Goal: Find specific page/section: Find specific page/section

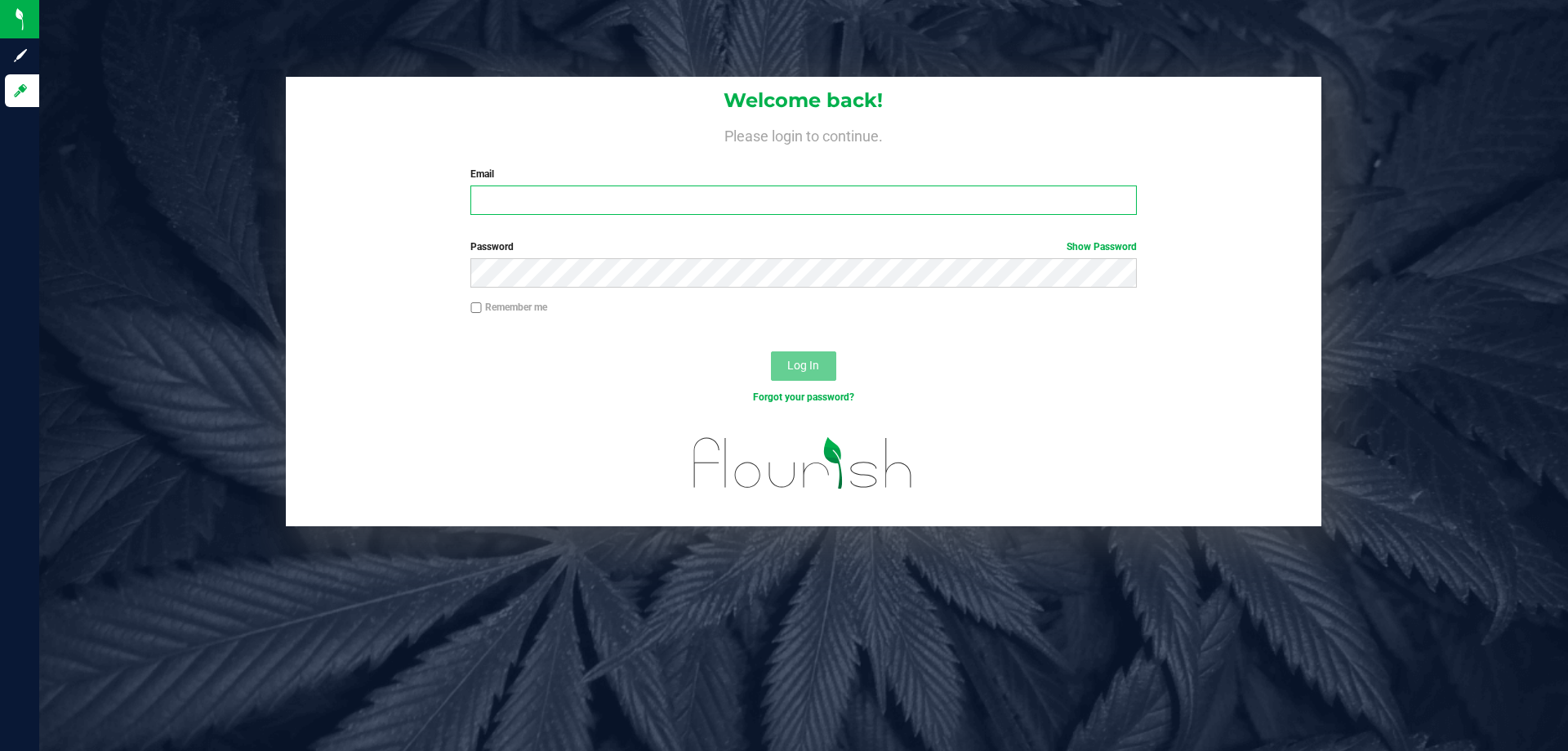
click at [602, 206] on input "Email" at bounding box center [803, 200] width 666 height 30
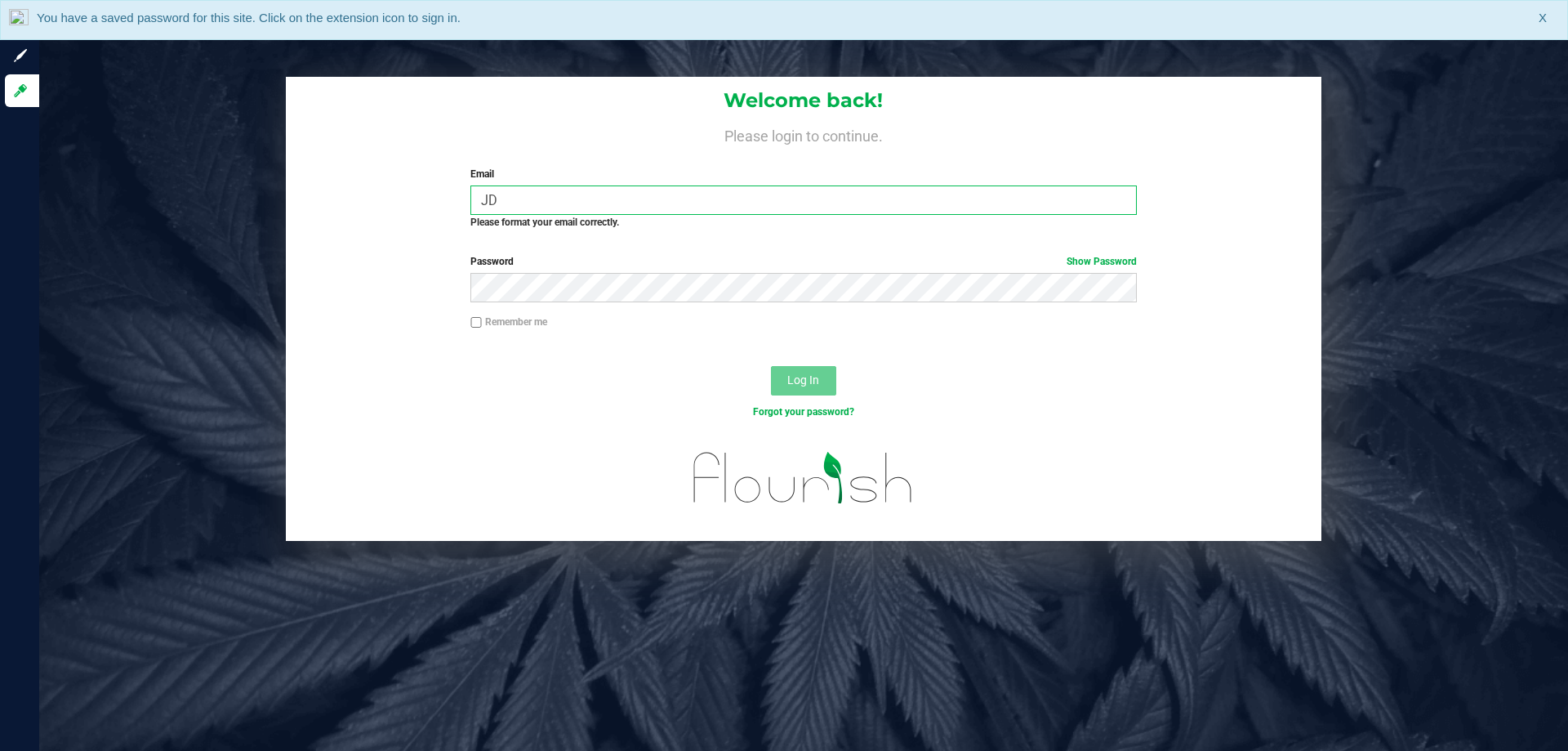
type input "J"
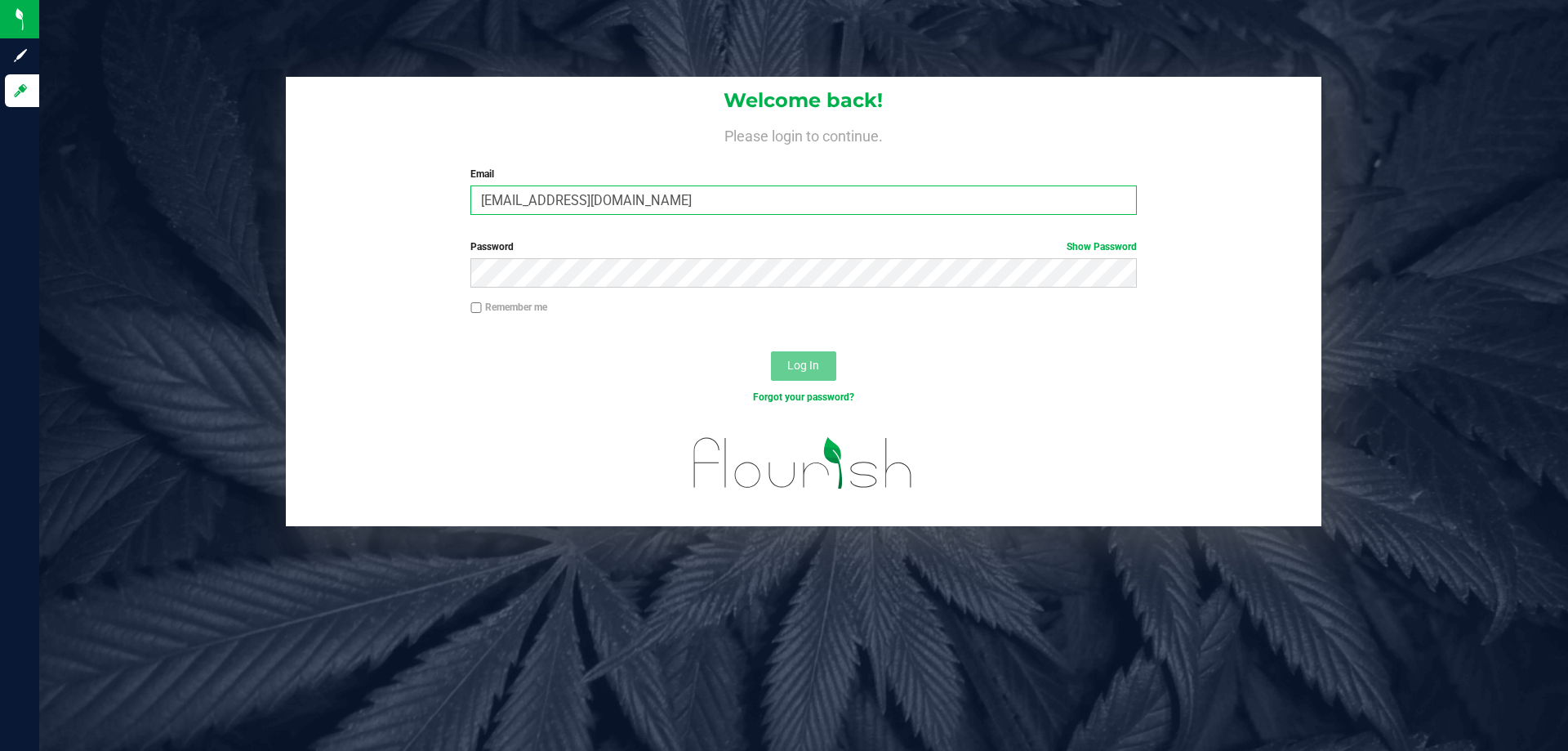
type input "jdodd@liveparallel.com"
click at [771, 351] on button "Log In" at bounding box center [804, 365] width 66 height 30
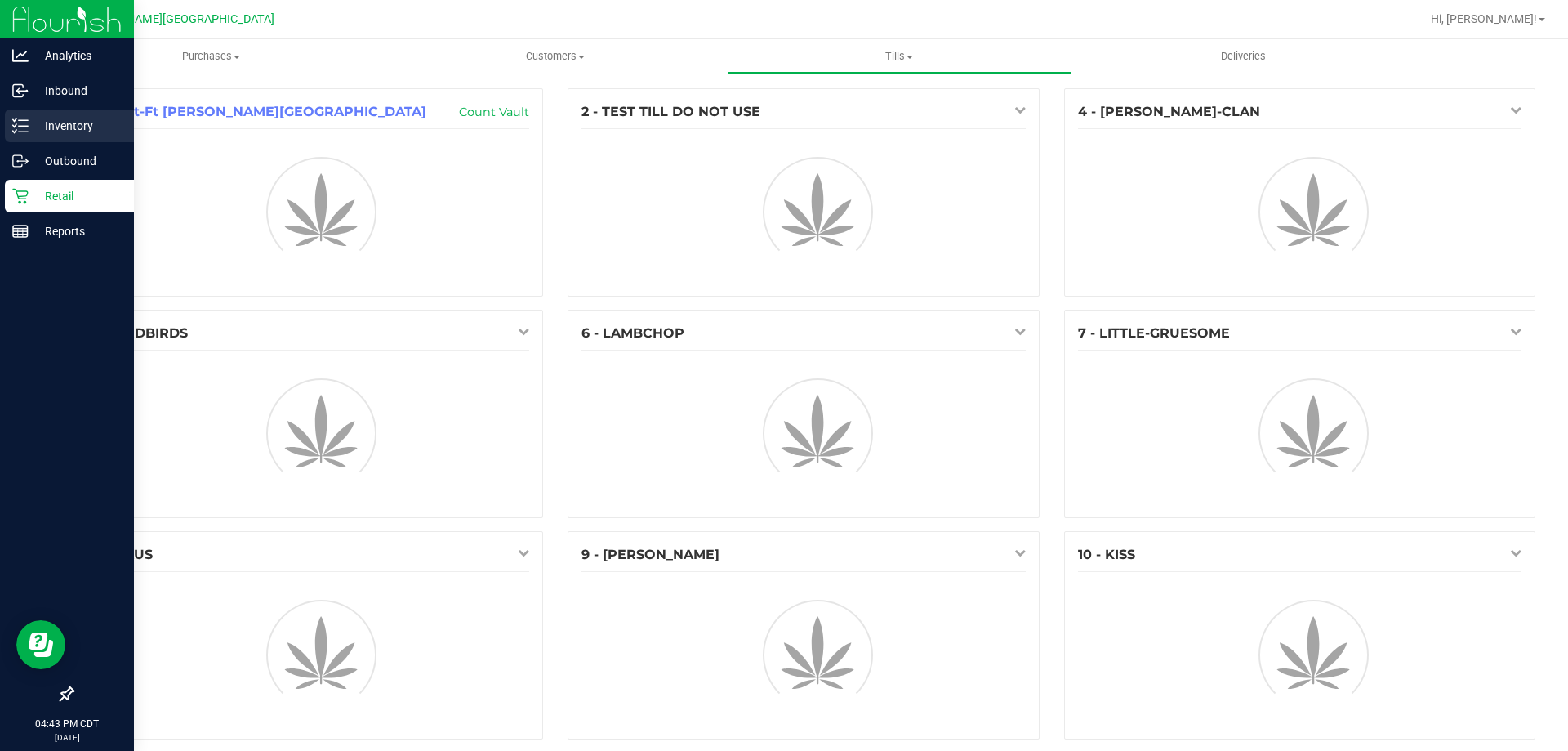
click at [36, 121] on p "Inventory" at bounding box center [78, 125] width 98 height 19
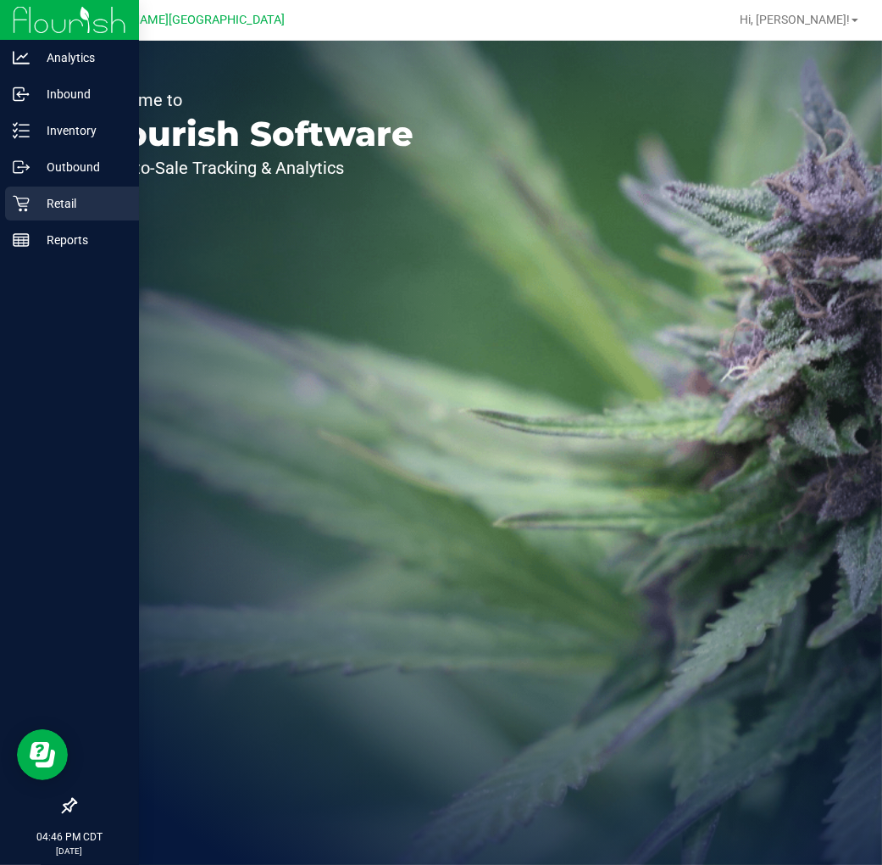
click at [30, 208] on p "Retail" at bounding box center [81, 203] width 102 height 20
